Goal: Check status: Check status

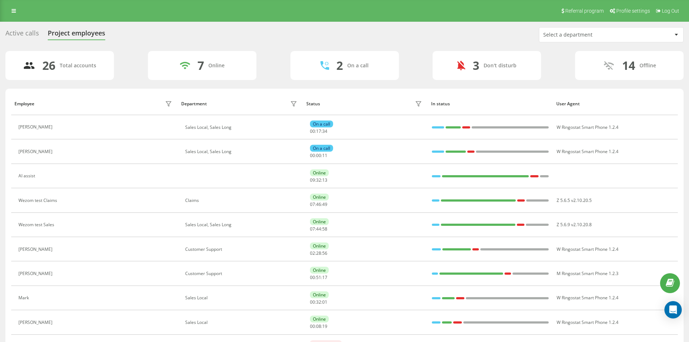
click at [589, 33] on div "Select a department" at bounding box center [586, 35] width 86 height 6
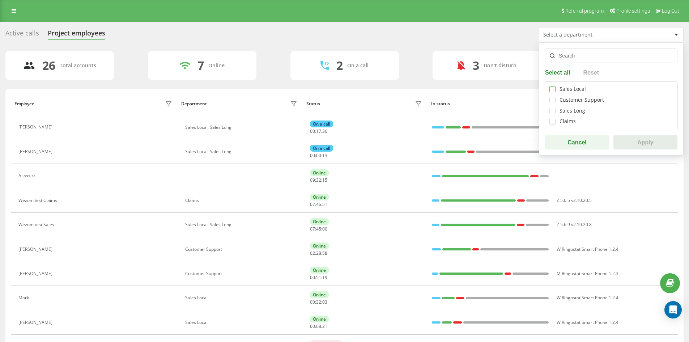
click at [552, 86] on label at bounding box center [552, 86] width 6 height 0
checkbox input "true"
click at [551, 108] on label at bounding box center [552, 108] width 6 height 0
checkbox input "true"
click at [632, 142] on button "Apply" at bounding box center [645, 142] width 64 height 14
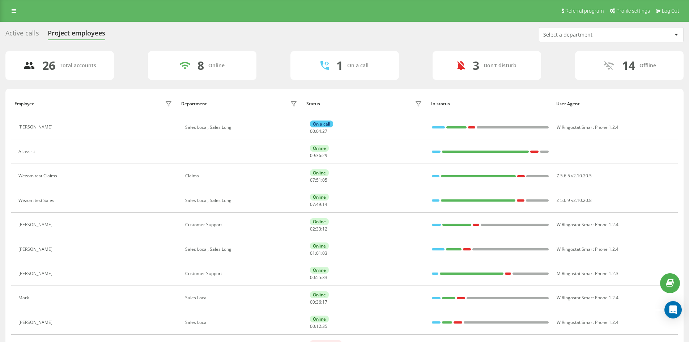
click at [631, 38] on div "Select a department" at bounding box center [611, 34] width 144 height 14
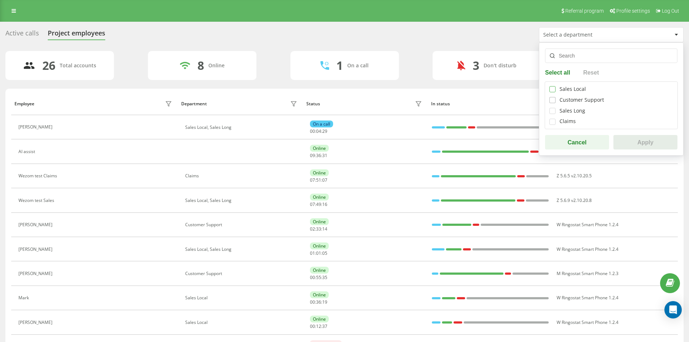
click at [551, 86] on label at bounding box center [552, 86] width 6 height 0
checkbox input "true"
drag, startPoint x: 554, startPoint y: 113, endPoint x: 554, endPoint y: 109, distance: 4.4
click at [553, 108] on label at bounding box center [552, 108] width 6 height 0
checkbox input "true"
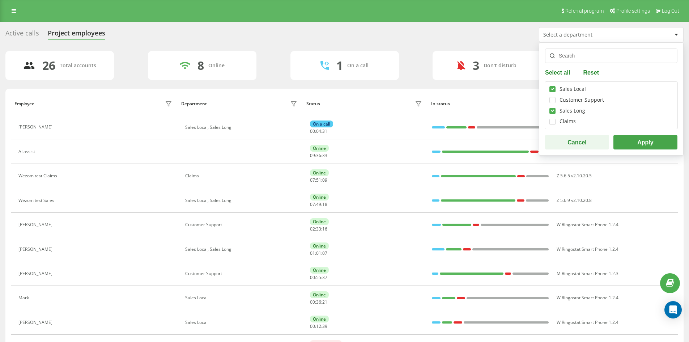
click at [664, 145] on button "Apply" at bounding box center [645, 142] width 64 height 14
